Goal: Information Seeking & Learning: Learn about a topic

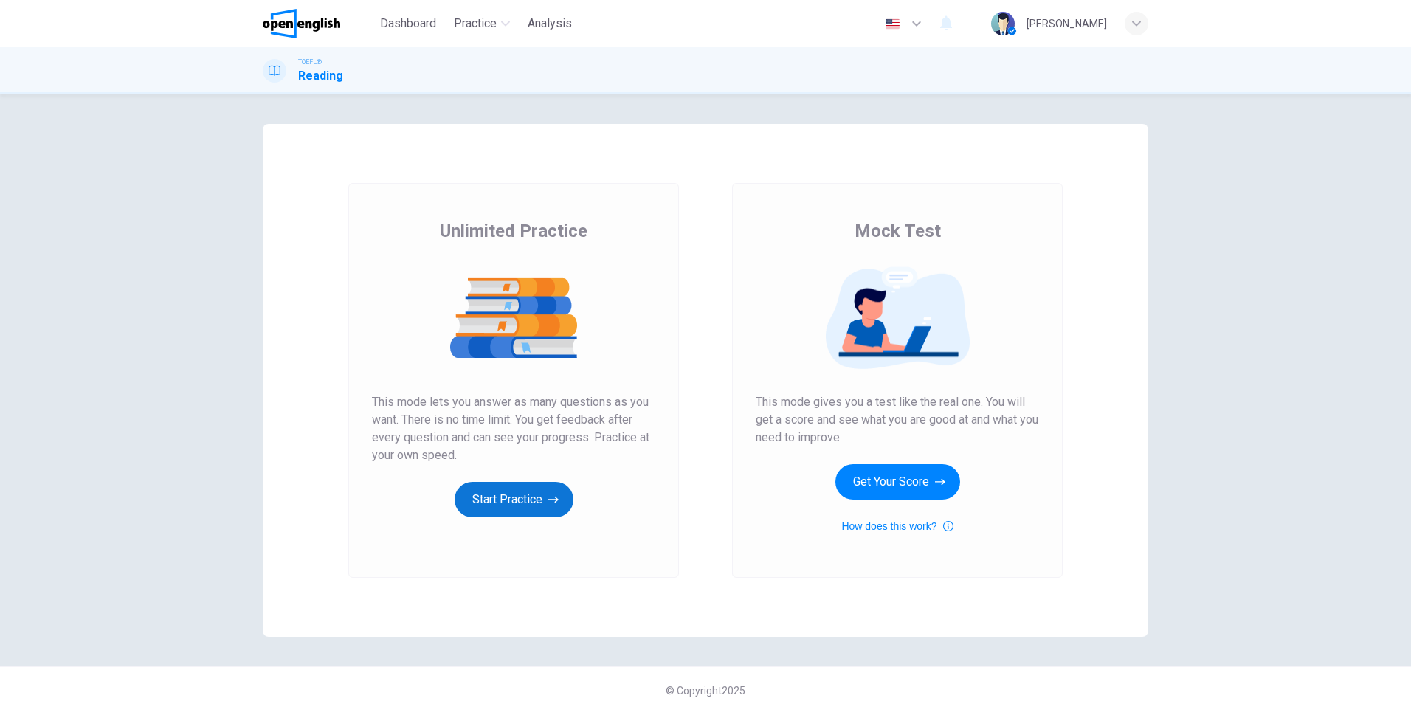
click at [519, 511] on button "Start Practice" at bounding box center [514, 499] width 119 height 35
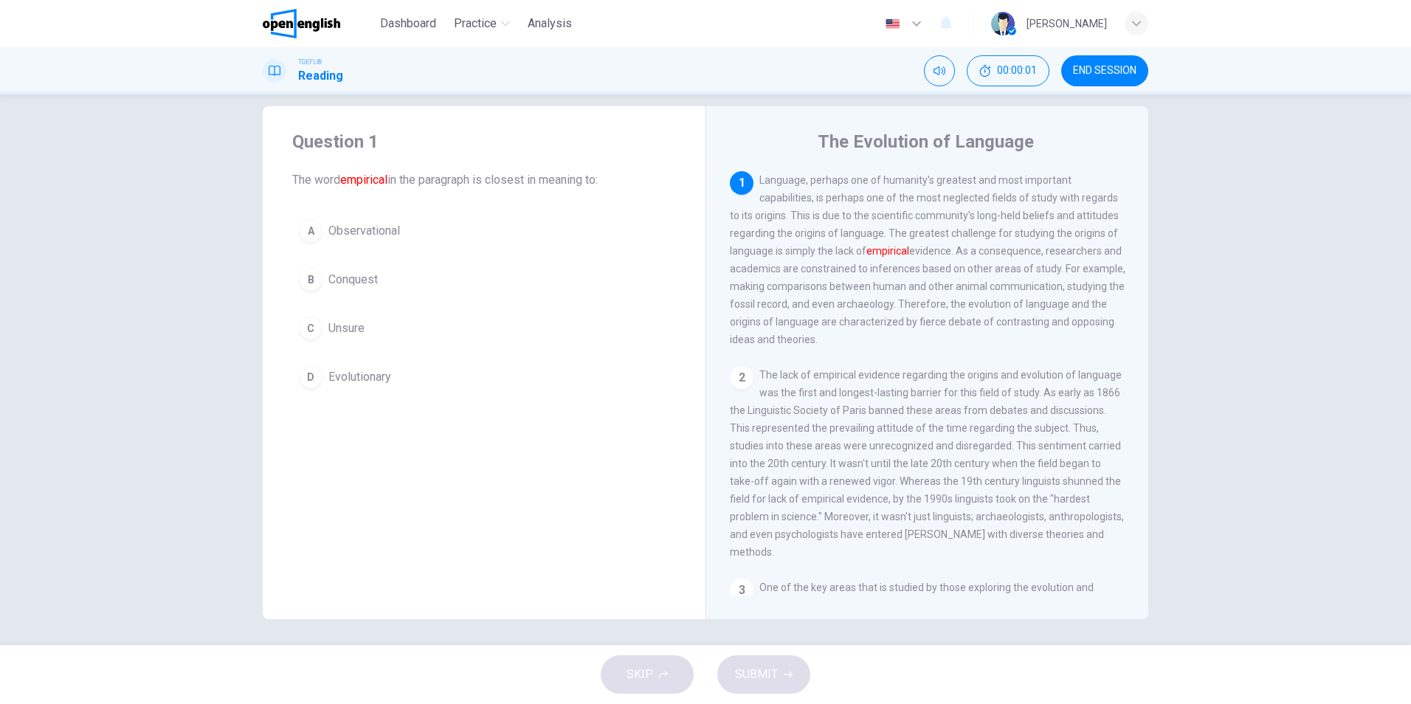
scroll to position [21, 0]
click at [304, 30] on img at bounding box center [301, 24] width 77 height 30
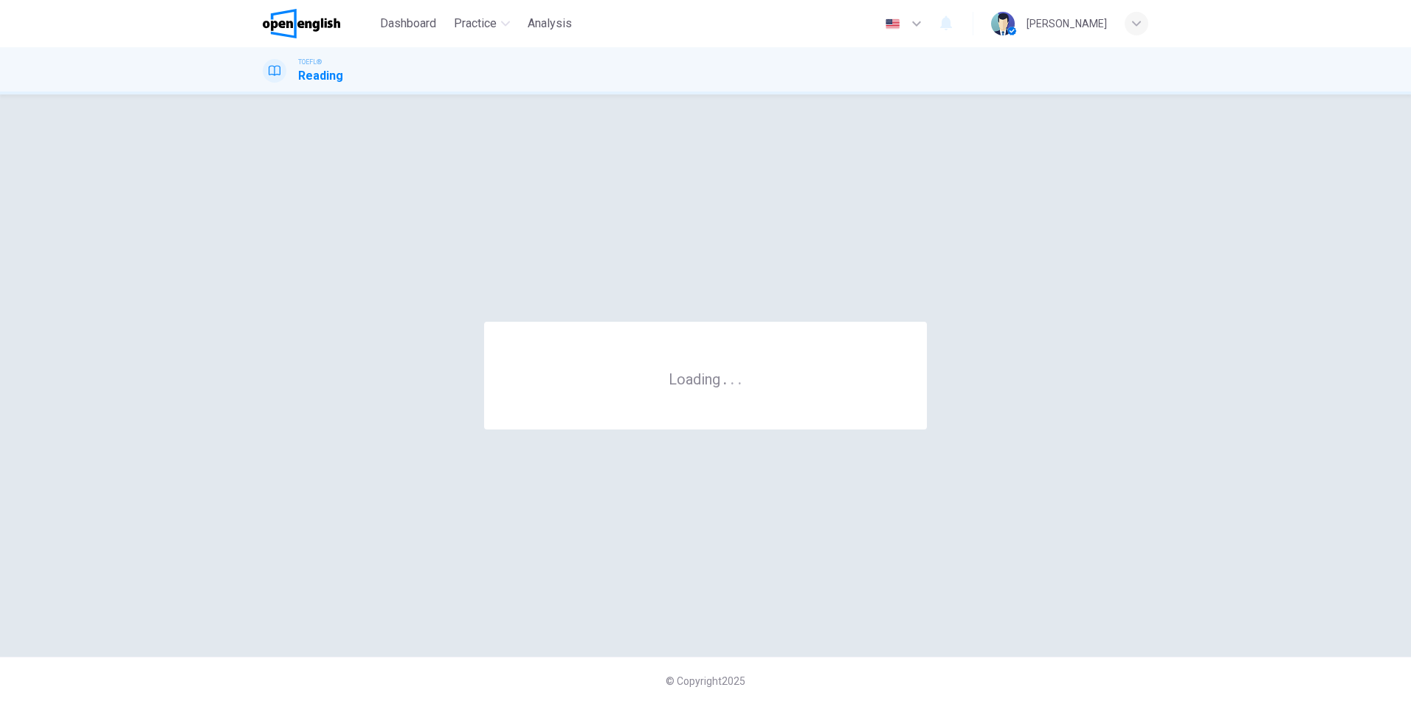
scroll to position [0, 0]
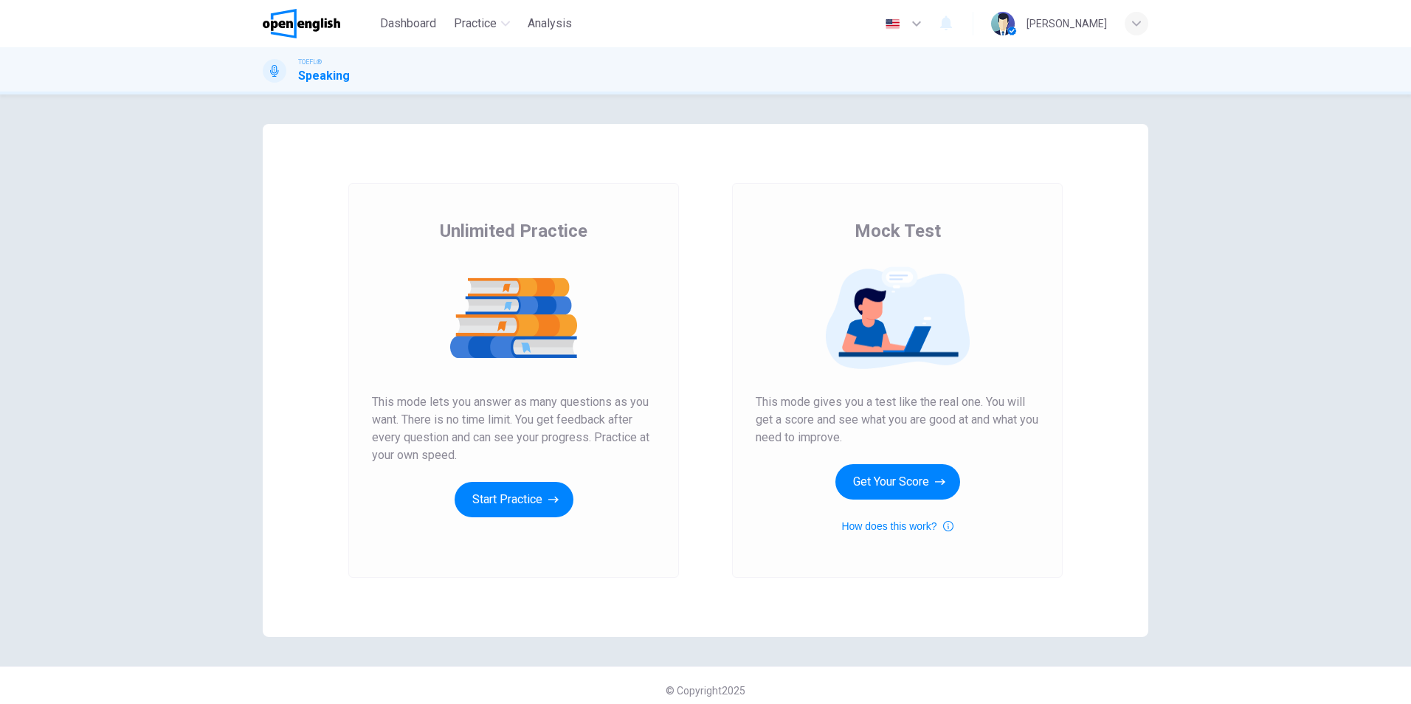
click at [299, 29] on img at bounding box center [301, 24] width 77 height 30
click at [482, 492] on button "Start Practice" at bounding box center [514, 499] width 119 height 35
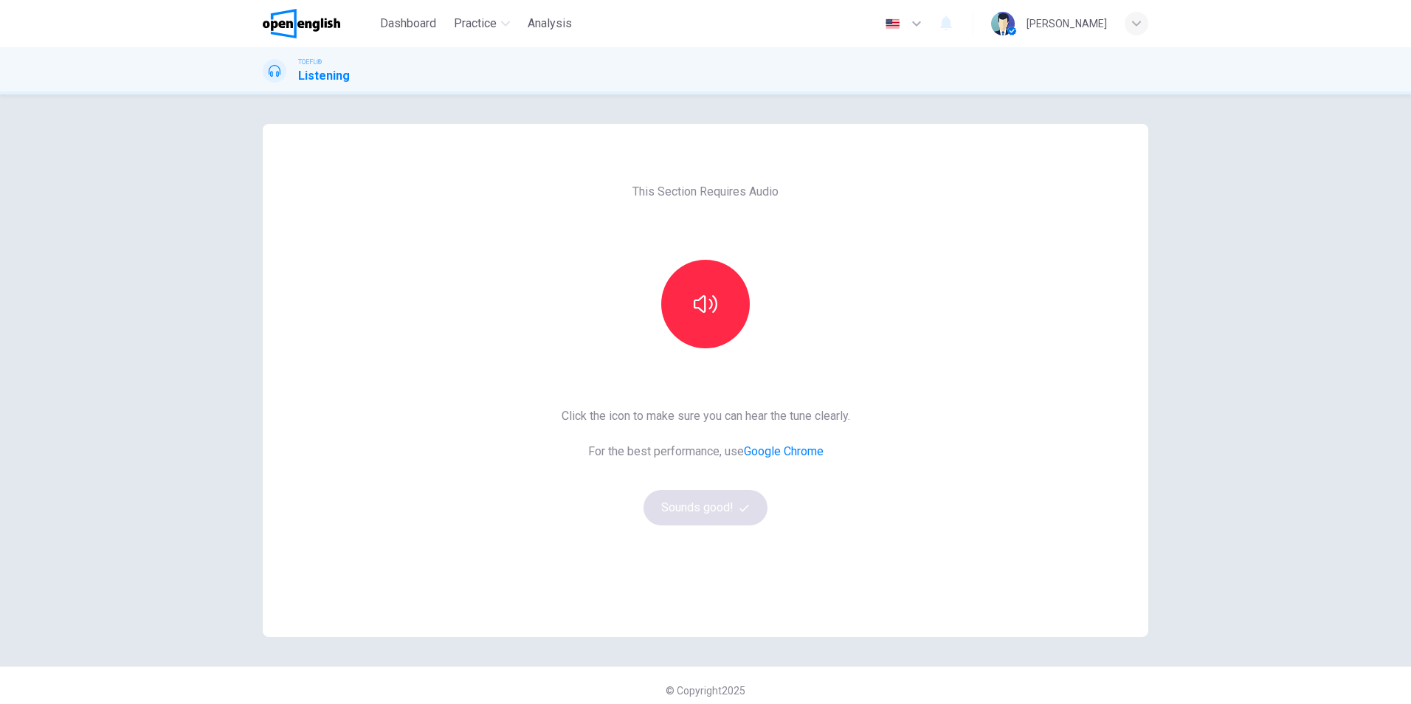
click at [880, 523] on div "This Section Requires Audio Click the icon to make sure you can hear the tune c…" at bounding box center [706, 380] width 886 height 513
click at [715, 325] on button "button" at bounding box center [705, 304] width 89 height 89
click at [731, 509] on button "Sounds good!" at bounding box center [706, 507] width 124 height 35
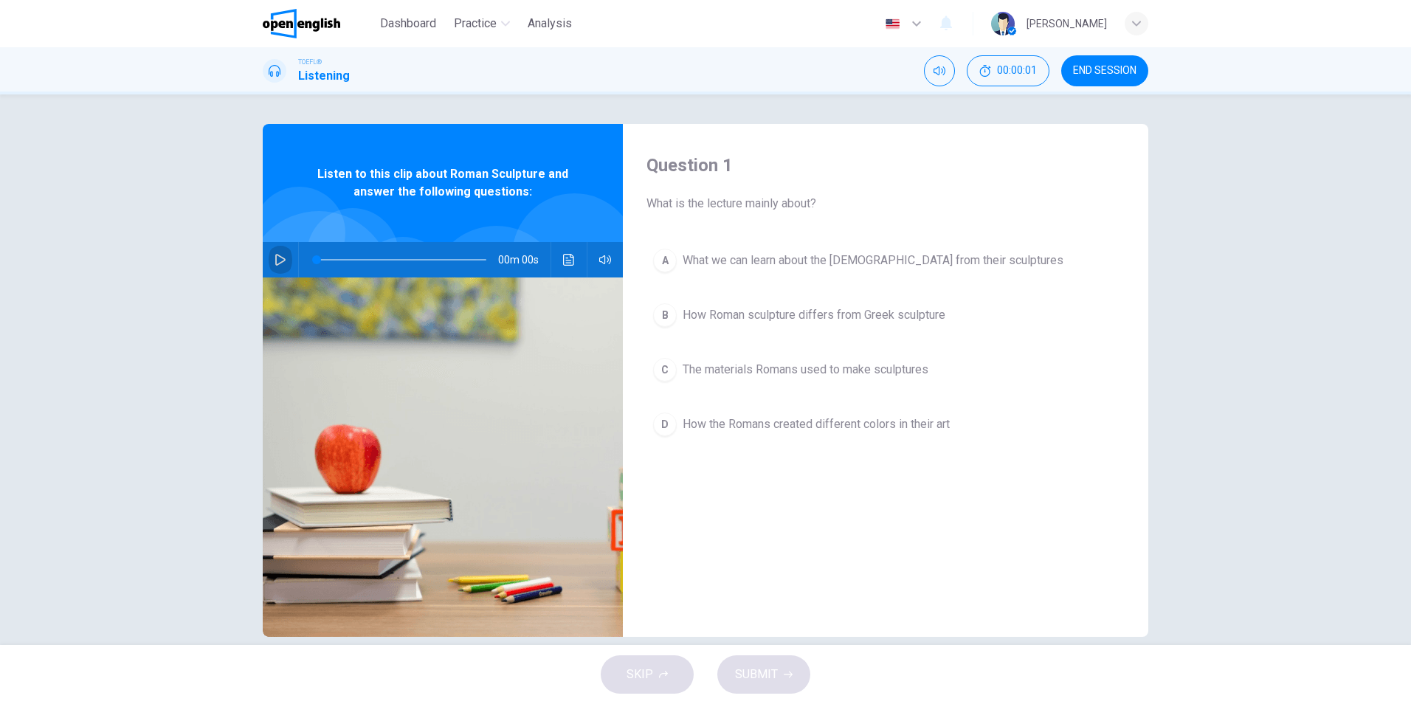
click at [284, 258] on button "button" at bounding box center [281, 259] width 24 height 35
click at [278, 263] on icon "button" at bounding box center [280, 259] width 8 height 9
type input "*"
click at [352, 25] on link at bounding box center [318, 24] width 111 height 30
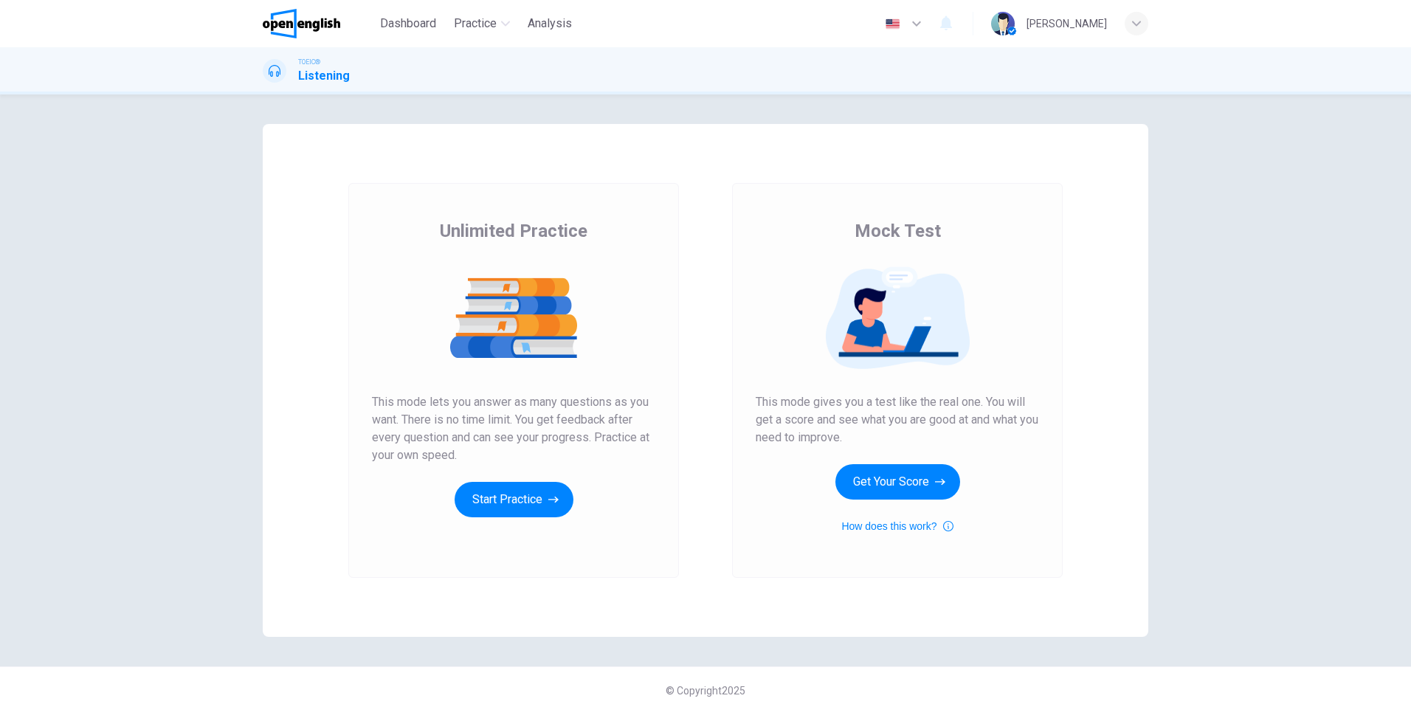
click at [568, 490] on div "Unlimited Practice This mode lets you answer as many questions as you want. The…" at bounding box center [513, 368] width 283 height 298
click at [551, 495] on icon "button" at bounding box center [553, 499] width 10 height 15
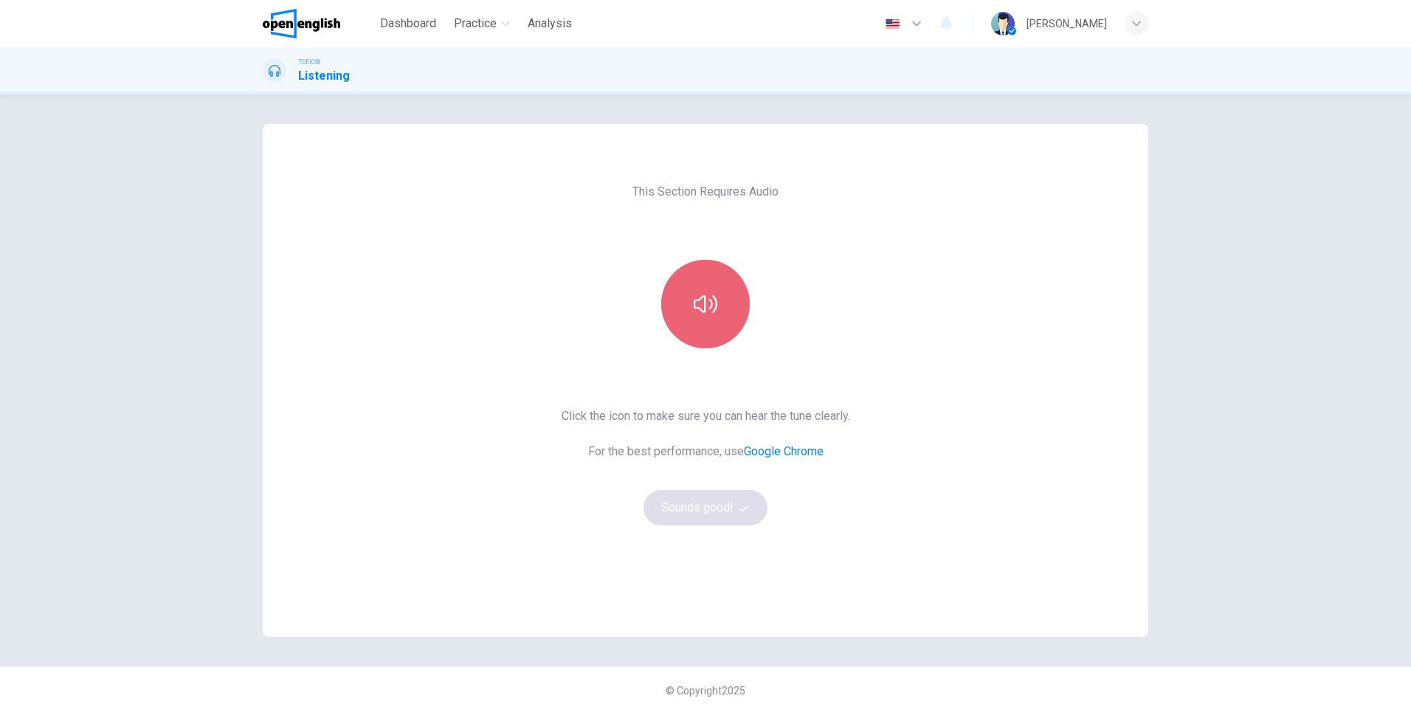
click at [713, 313] on icon "button" at bounding box center [706, 304] width 24 height 24
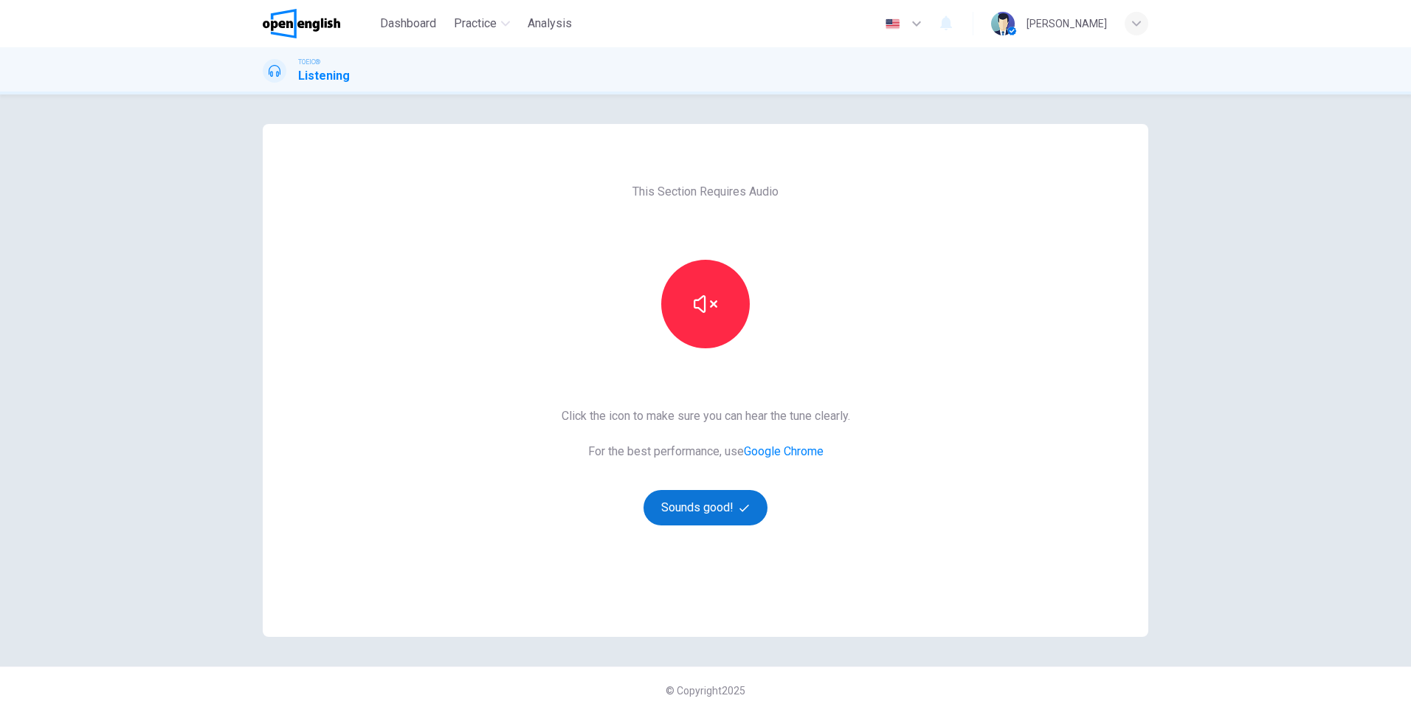
click at [724, 505] on button "Sounds good!" at bounding box center [706, 507] width 124 height 35
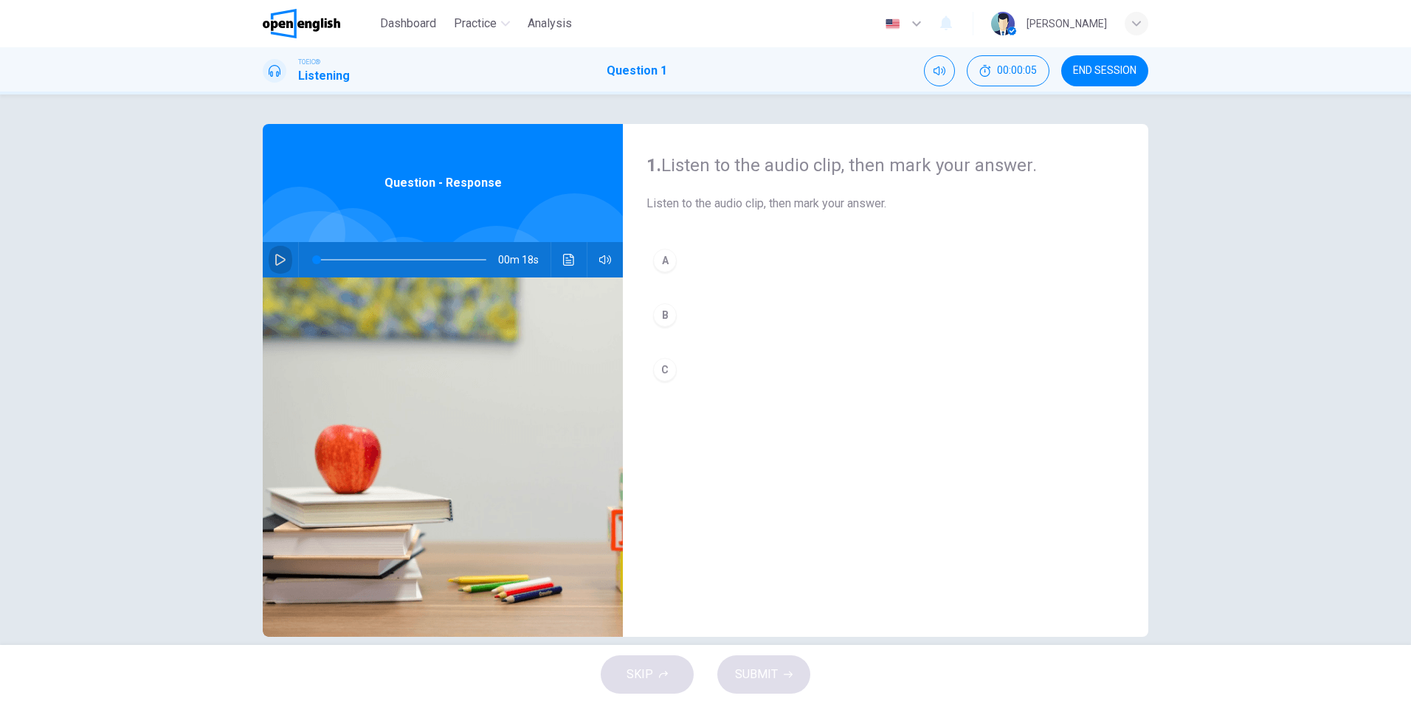
click at [285, 255] on button "button" at bounding box center [281, 259] width 24 height 35
click at [663, 261] on div "A" at bounding box center [665, 261] width 24 height 24
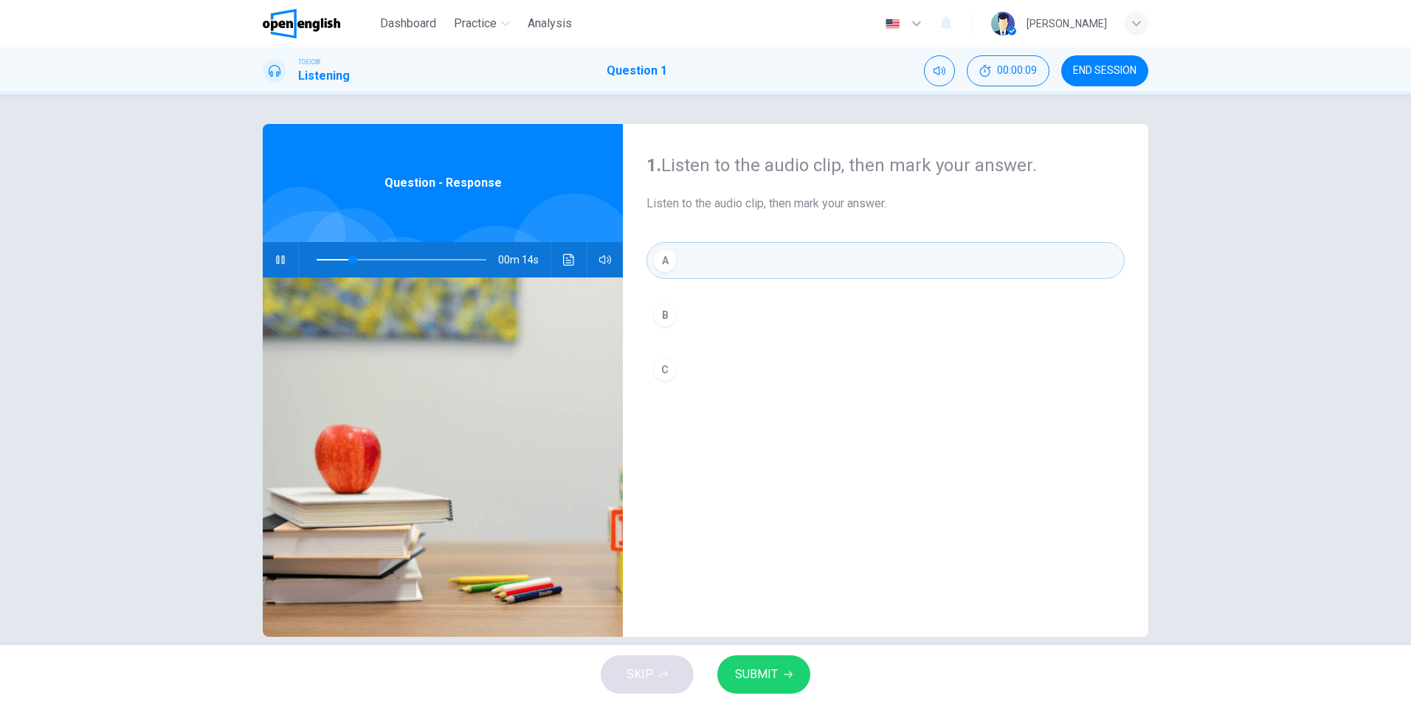
click at [280, 257] on icon "button" at bounding box center [280, 259] width 8 height 9
click at [270, 258] on button "button" at bounding box center [281, 259] width 24 height 35
type input "*"
click at [339, 7] on div "Dashboard Practice Analysis English ** ​ [PERSON_NAME]" at bounding box center [706, 23] width 886 height 47
click at [333, 18] on img at bounding box center [301, 24] width 77 height 30
